Goal: Navigation & Orientation: Find specific page/section

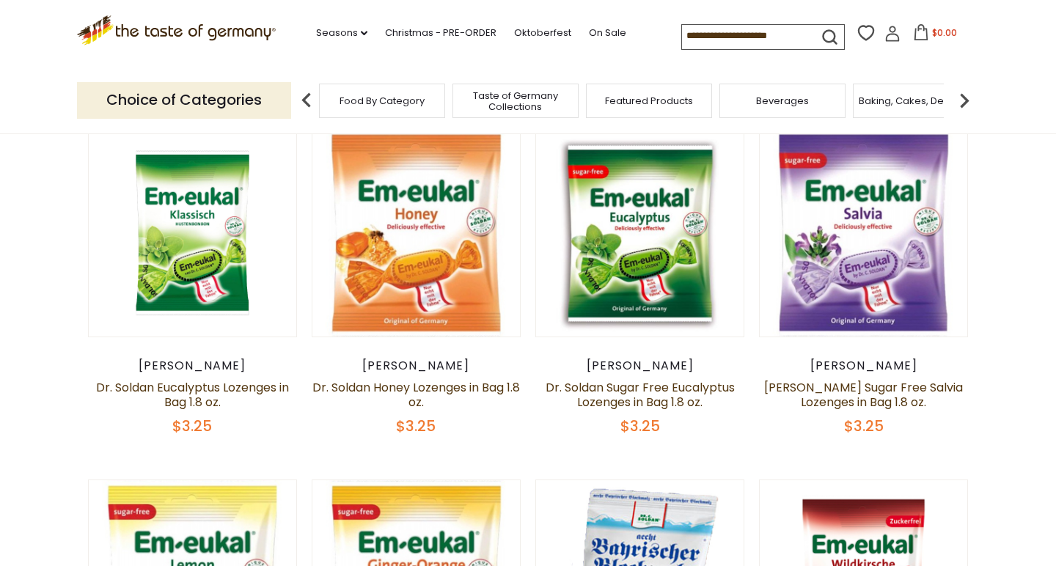
scroll to position [124, 0]
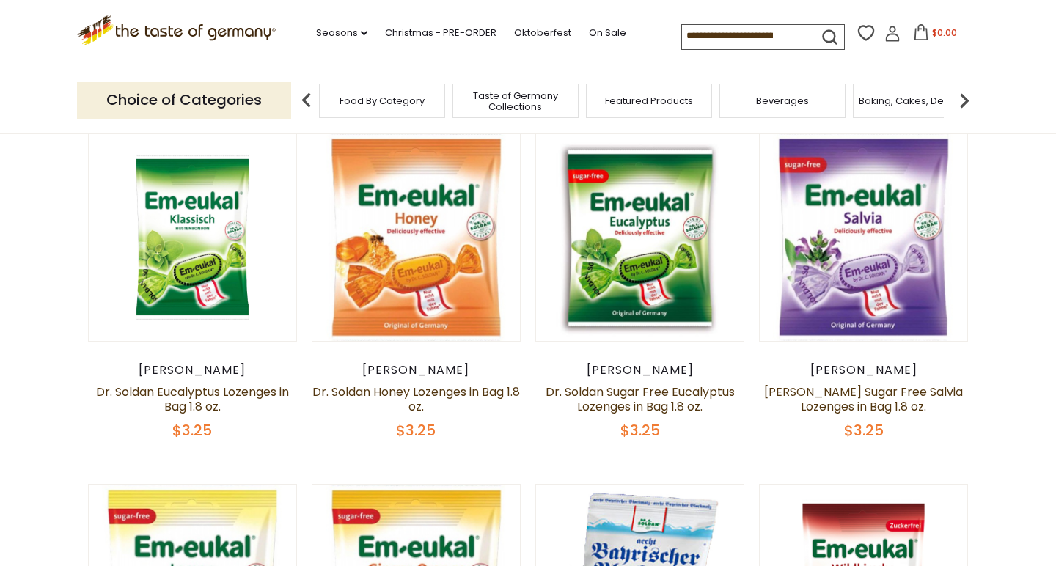
click at [265, 97] on p "Choice of Categories" at bounding box center [184, 100] width 214 height 36
click at [515, 90] on span "Taste of Germany Collections" at bounding box center [515, 101] width 117 height 22
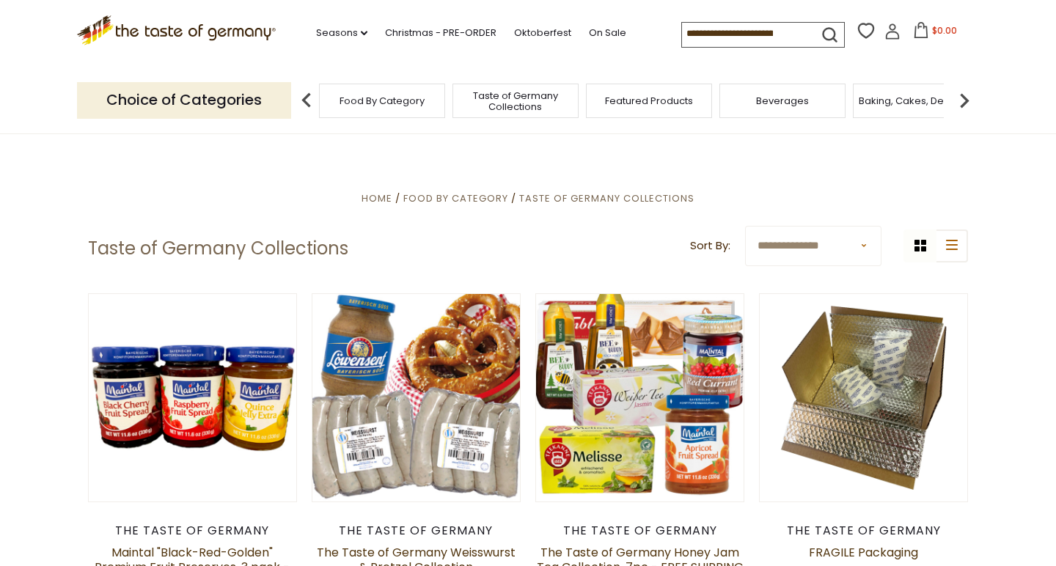
click at [630, 98] on span "Featured Products" at bounding box center [649, 100] width 88 height 11
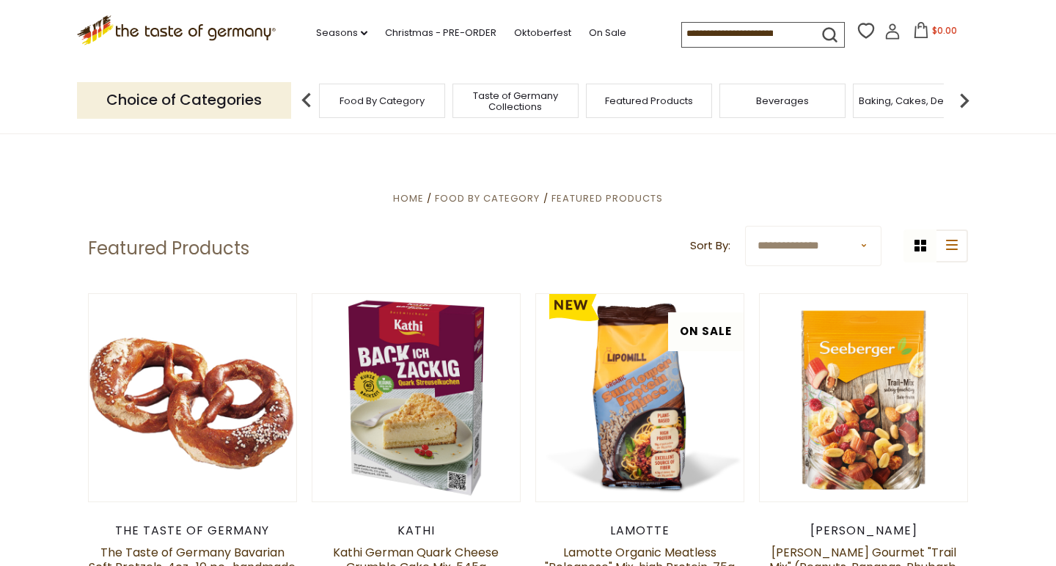
click at [960, 92] on img at bounding box center [963, 100] width 29 height 29
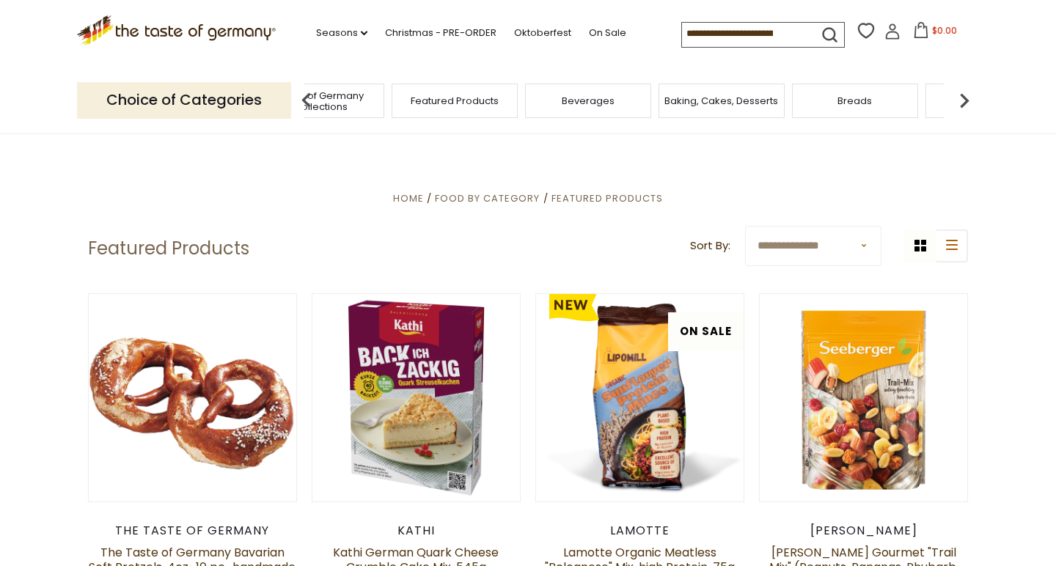
click at [731, 106] on div "Baking, Cakes, Desserts" at bounding box center [721, 101] width 126 height 34
click at [731, 108] on div "Baking, Cakes, Desserts" at bounding box center [721, 101] width 126 height 34
click at [692, 106] on div "Baking, Cakes, Desserts" at bounding box center [721, 101] width 126 height 34
click at [688, 97] on span "Baking, Cakes, Desserts" at bounding box center [721, 100] width 114 height 11
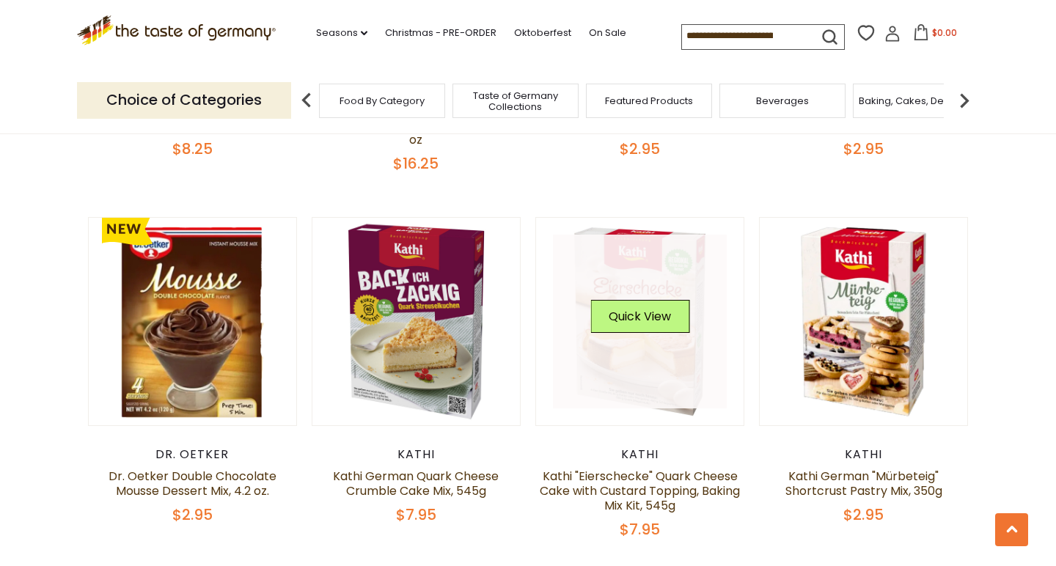
scroll to position [1418, 0]
